Goal: Find specific page/section: Find specific page/section

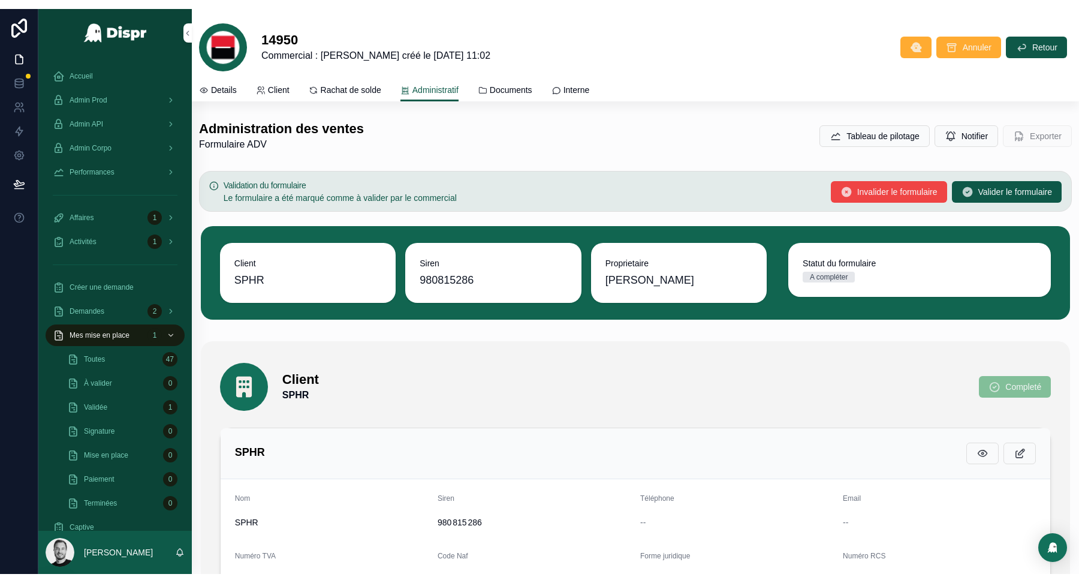
scroll to position [2786, 0]
